Goal: Navigation & Orientation: Find specific page/section

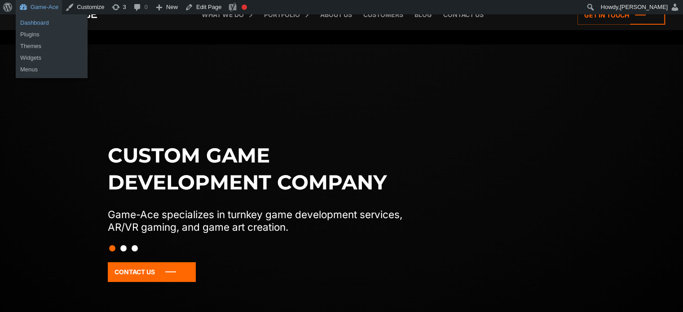
click at [40, 22] on link "Dashboard" at bounding box center [52, 23] width 72 height 12
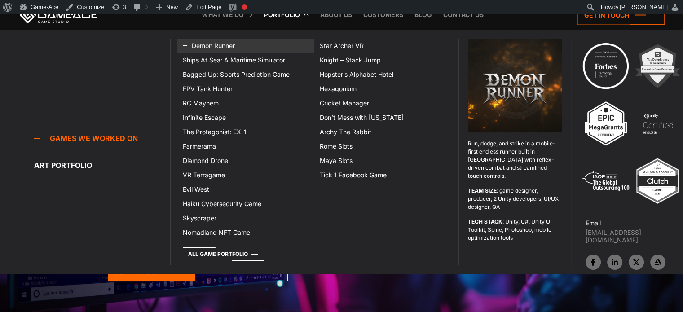
click at [219, 48] on link "Demon Runner" at bounding box center [245, 46] width 137 height 14
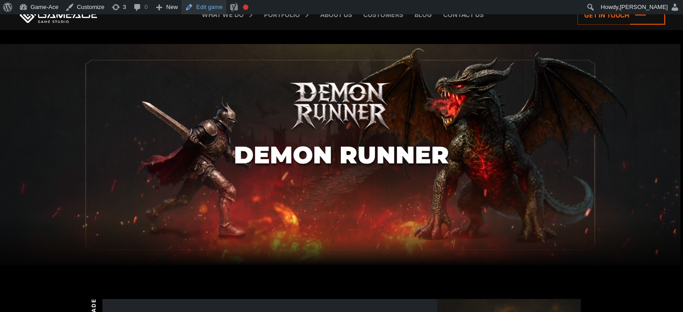
click at [213, 6] on link "Edit game" at bounding box center [203, 7] width 45 height 14
